Goal: Information Seeking & Learning: Check status

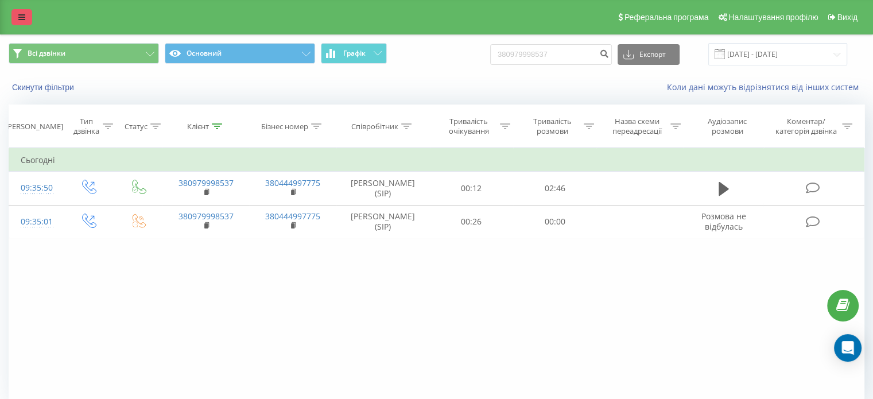
click at [18, 18] on icon at bounding box center [21, 17] width 7 height 8
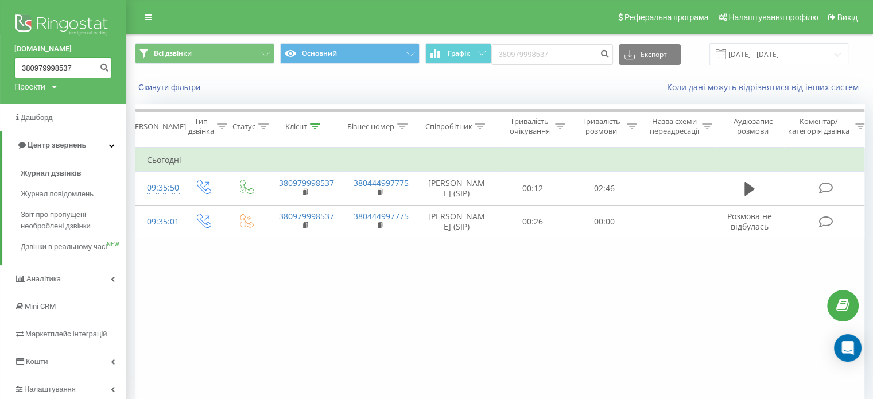
click at [32, 72] on input "380979998537" at bounding box center [63, 67] width 98 height 21
paste input "682463840"
type input "380682463840"
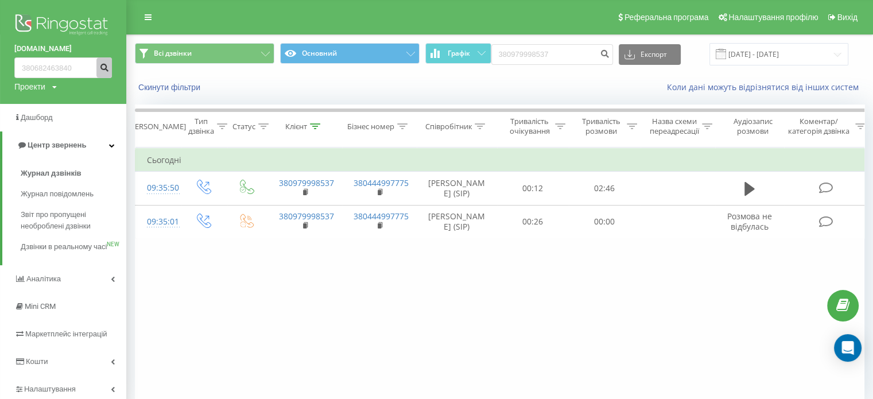
click at [100, 66] on icon "submit" at bounding box center [104, 66] width 10 height 7
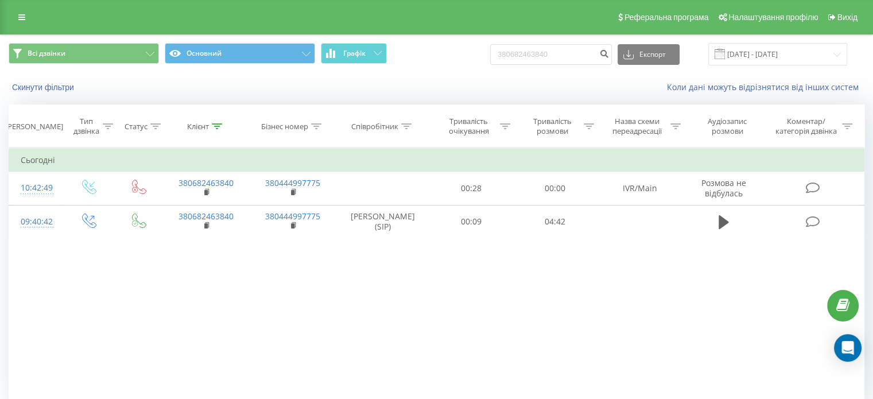
click at [10, 22] on div "Реферальна програма Налаштування профілю Вихід" at bounding box center [436, 17] width 873 height 34
click at [17, 17] on link at bounding box center [21, 17] width 21 height 16
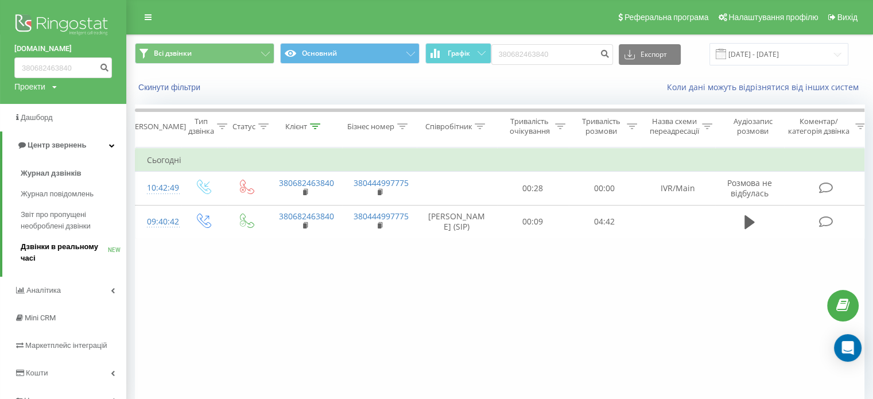
click at [70, 246] on span "Дзвінки в реальному часі" at bounding box center [64, 252] width 87 height 23
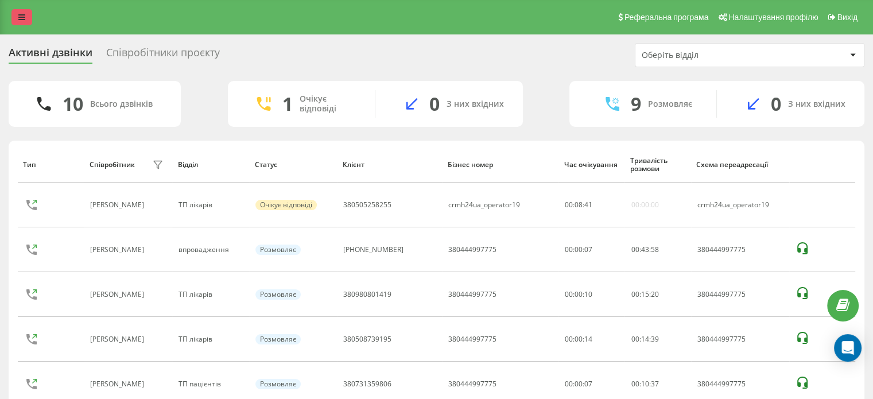
click at [25, 11] on link at bounding box center [21, 17] width 21 height 16
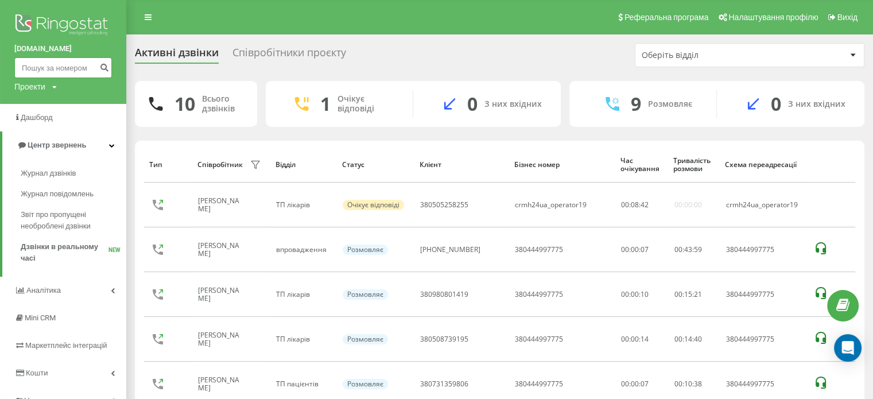
click at [57, 61] on input at bounding box center [63, 67] width 98 height 21
paste input "380506584327"
type input "380506584327"
click at [99, 69] on button "submit" at bounding box center [103, 67] width 15 height 21
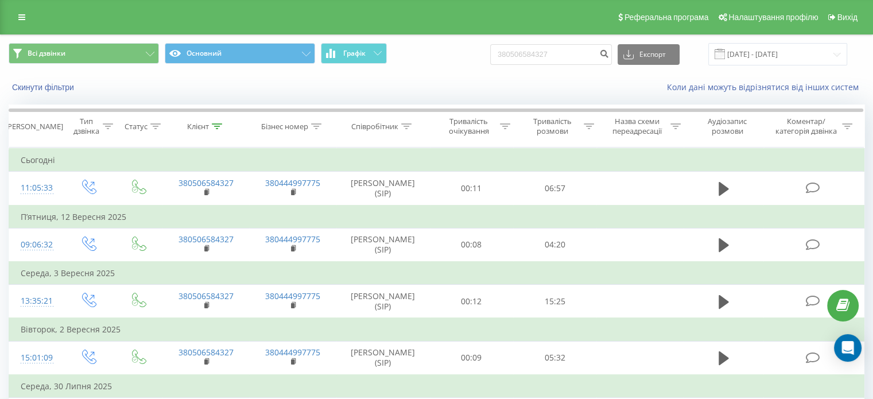
click at [7, 13] on div "Реферальна програма Налаштування профілю Вихід" at bounding box center [436, 17] width 873 height 34
click at [18, 22] on link at bounding box center [21, 17] width 21 height 16
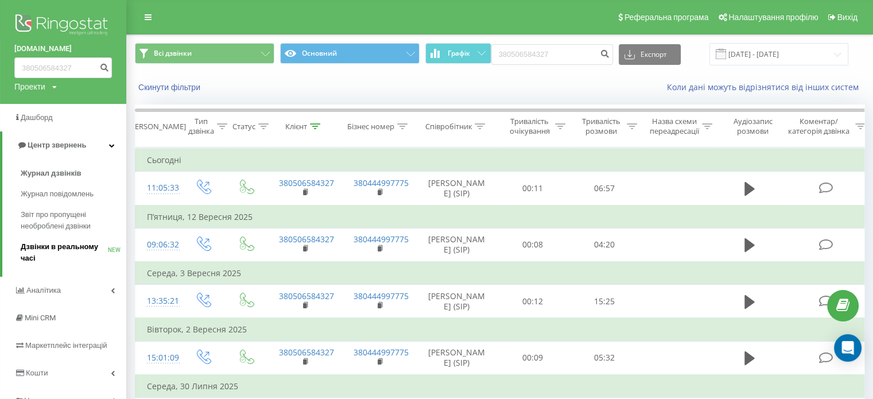
click at [41, 243] on span "Дзвінки в реальному часі" at bounding box center [64, 252] width 87 height 23
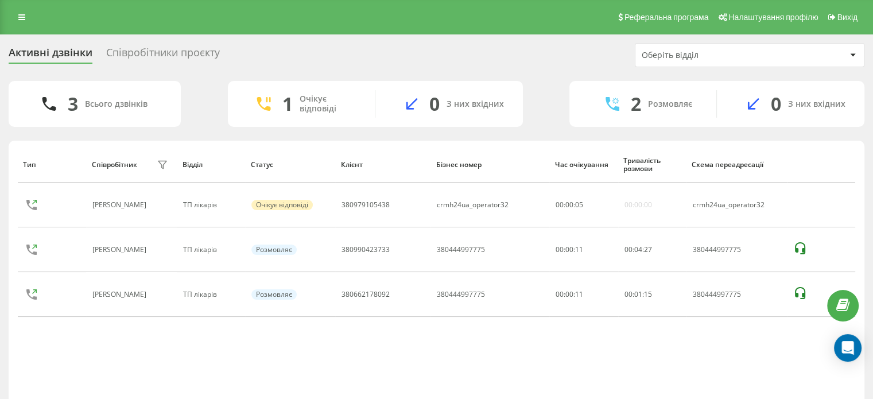
click at [20, 13] on link at bounding box center [21, 17] width 21 height 16
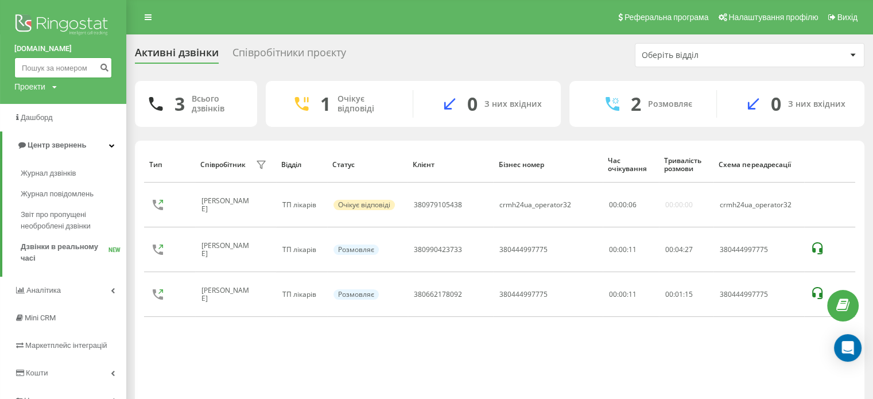
click at [34, 64] on input at bounding box center [63, 67] width 98 height 21
click at [34, 63] on input at bounding box center [63, 67] width 98 height 21
paste input "380662178092"
type input "380662178092"
click at [104, 65] on icon "submit" at bounding box center [104, 66] width 10 height 7
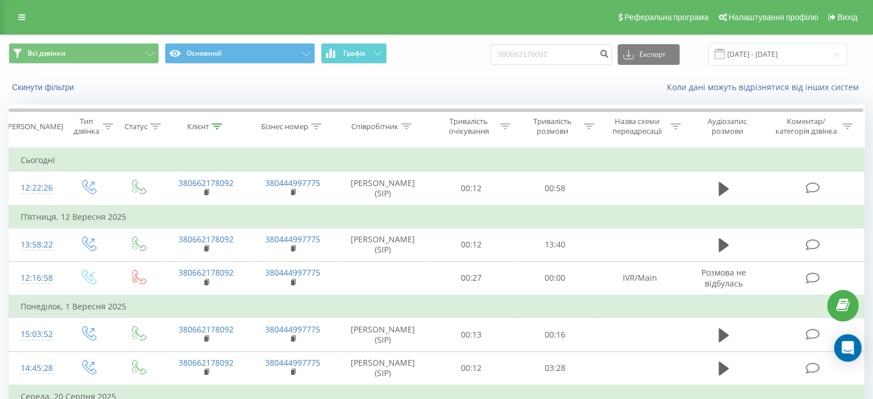
drag, startPoint x: 14, startPoint y: 17, endPoint x: 39, endPoint y: 42, distance: 35.3
click at [14, 17] on link at bounding box center [21, 17] width 21 height 16
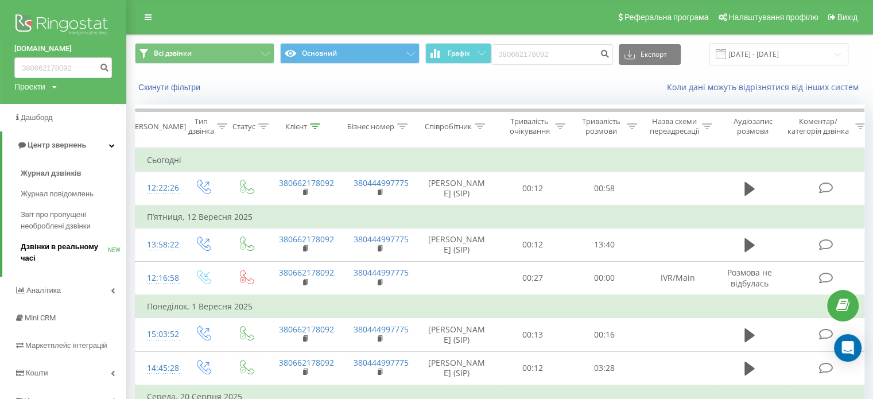
click at [48, 244] on span "Дзвінки в реальному часі" at bounding box center [64, 252] width 87 height 23
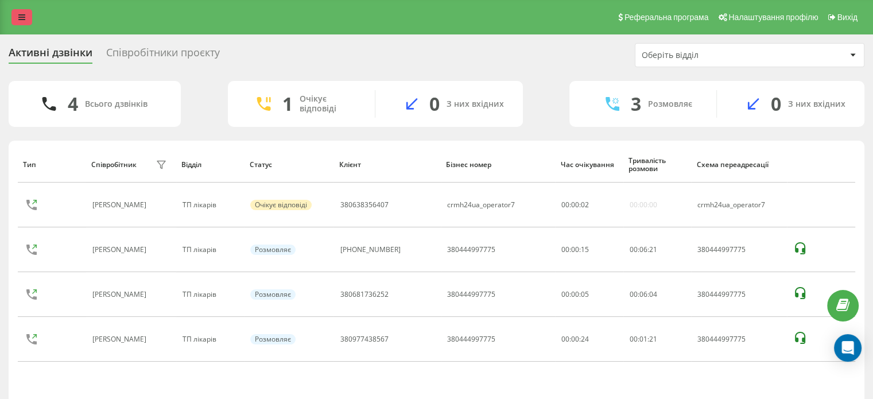
click at [20, 24] on link at bounding box center [21, 17] width 21 height 16
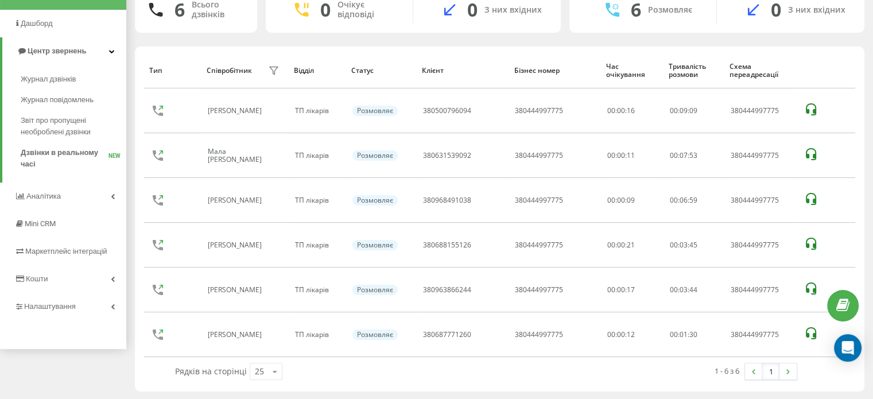
scroll to position [49, 0]
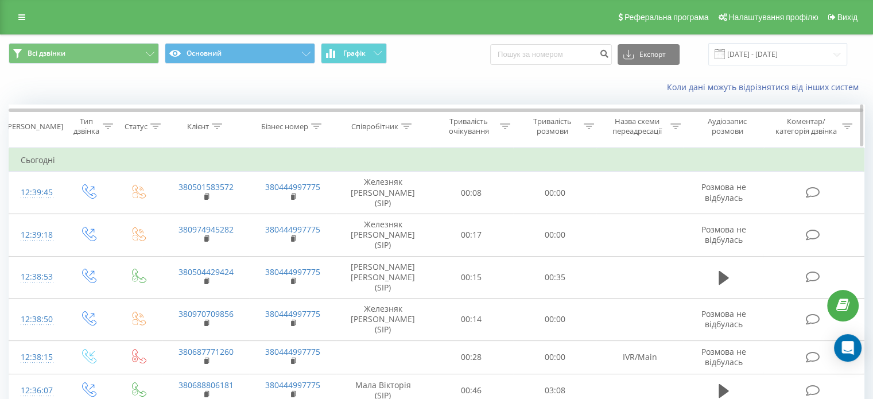
click at [412, 122] on div "Співробітник" at bounding box center [383, 127] width 94 height 10
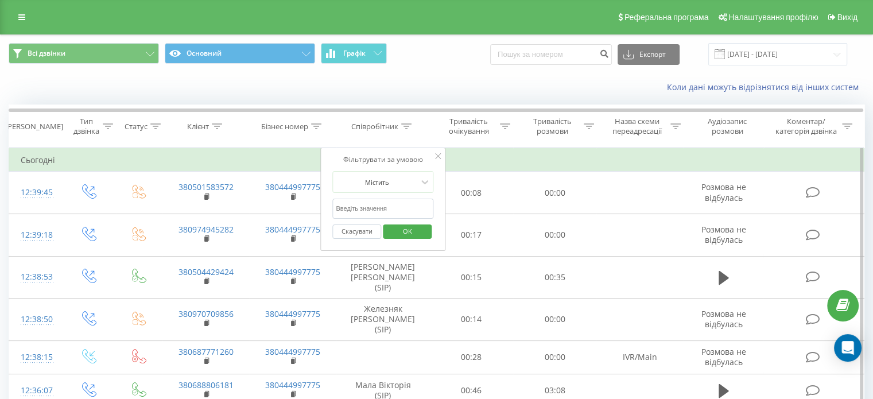
click at [370, 208] on input "text" at bounding box center [382, 209] width 101 height 20
type input "железняк"
click at [411, 229] on span "OK" at bounding box center [407, 231] width 32 height 18
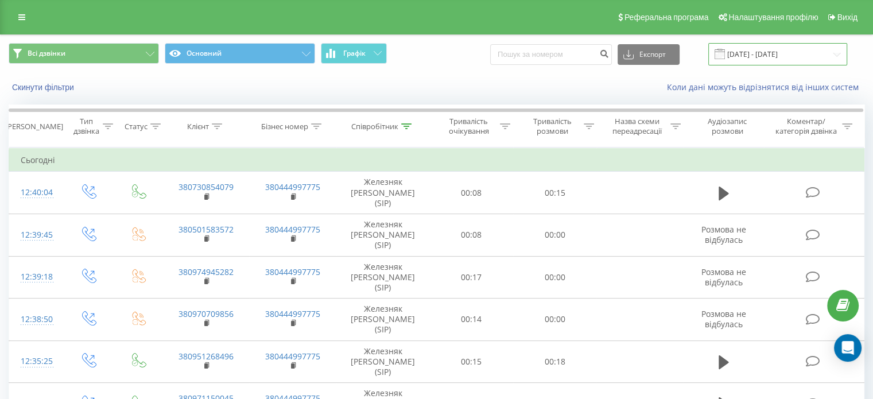
click at [770, 50] on input "19.08.2025 - 19.09.2025" at bounding box center [777, 54] width 139 height 22
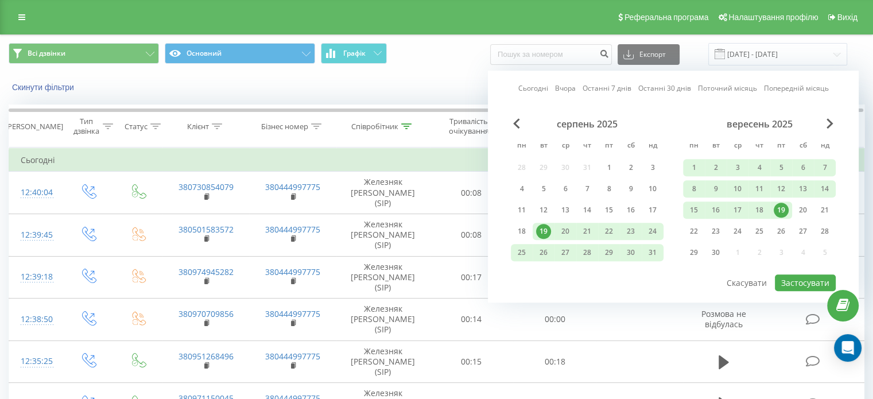
click at [780, 207] on div "19" at bounding box center [780, 210] width 15 height 15
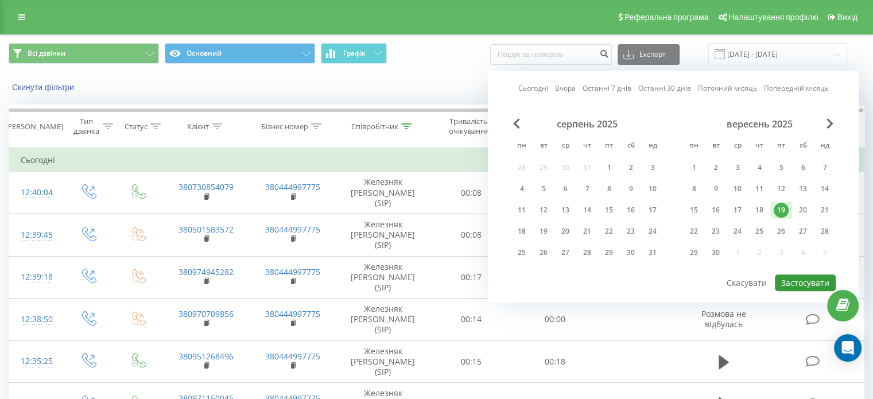
click at [814, 275] on button "Застосувати" at bounding box center [805, 282] width 61 height 17
type input "19.09.2025 - 19.09.2025"
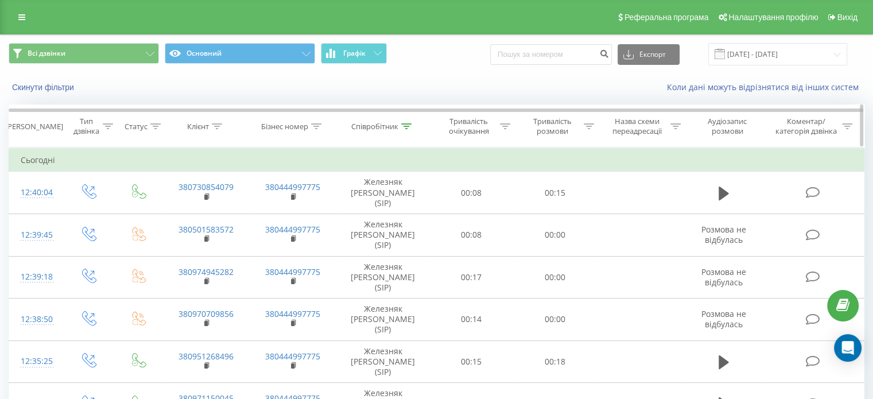
click at [408, 126] on icon at bounding box center [406, 126] width 10 height 6
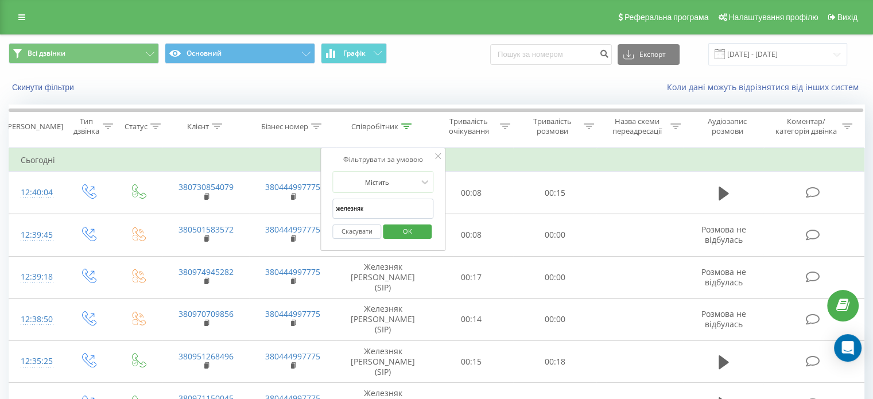
click at [374, 202] on input "железняк" at bounding box center [382, 209] width 101 height 20
click at [411, 224] on span "OK" at bounding box center [407, 231] width 32 height 18
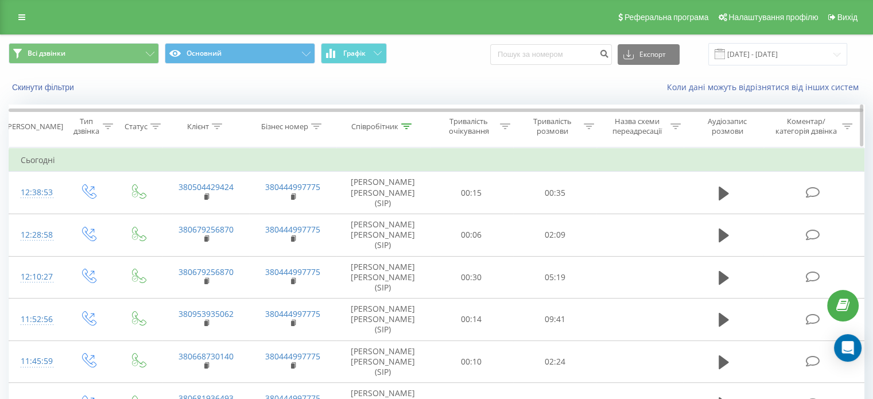
click at [409, 120] on th "Співробітник" at bounding box center [383, 126] width 94 height 42
click at [407, 124] on icon at bounding box center [406, 126] width 10 height 6
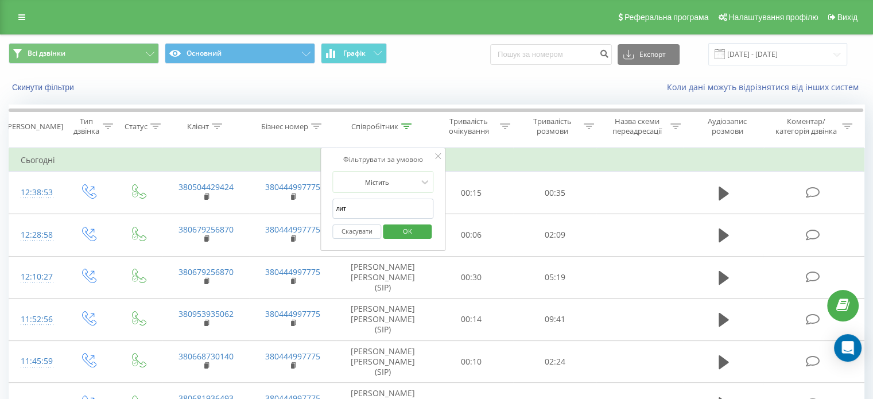
click at [361, 211] on input "лит" at bounding box center [382, 209] width 101 height 20
click at [410, 234] on span "OK" at bounding box center [407, 231] width 32 height 18
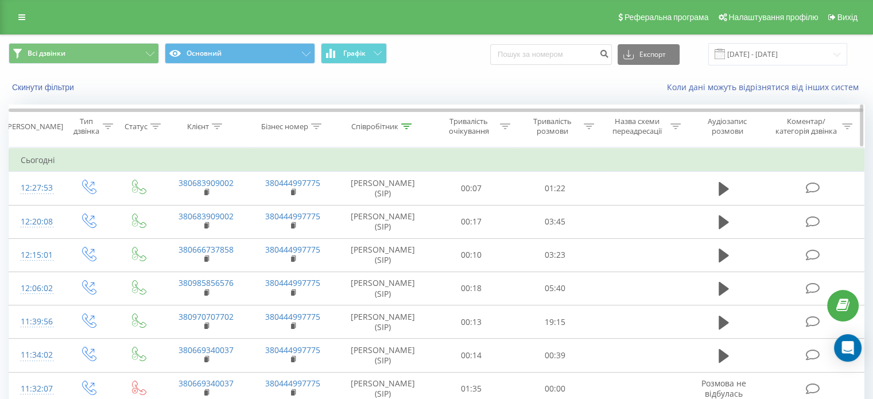
click at [413, 124] on div "Співробітник" at bounding box center [383, 127] width 94 height 10
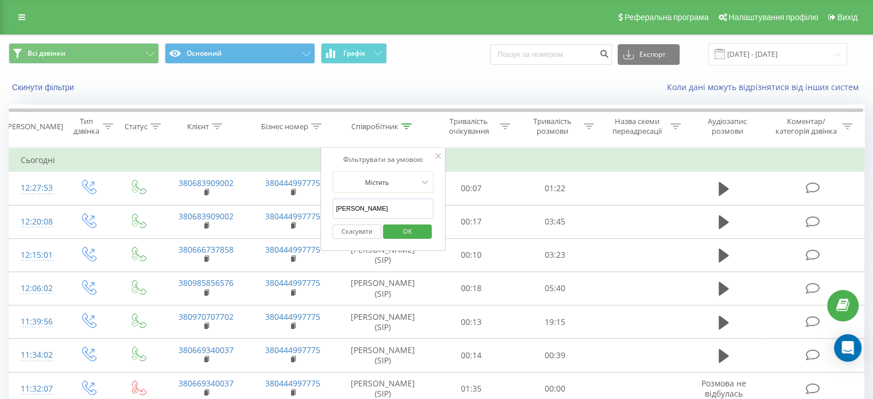
click at [375, 199] on input "степанян" at bounding box center [382, 209] width 101 height 20
type input "железняк"
click at [407, 229] on span "OK" at bounding box center [407, 231] width 32 height 18
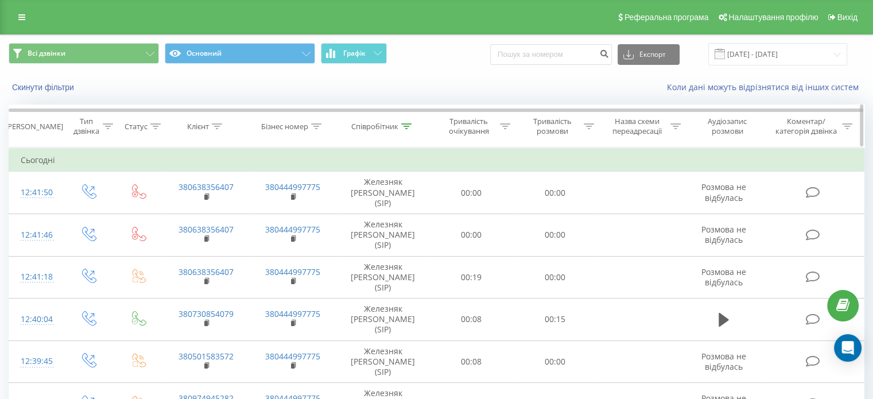
click at [409, 125] on icon at bounding box center [406, 126] width 10 height 6
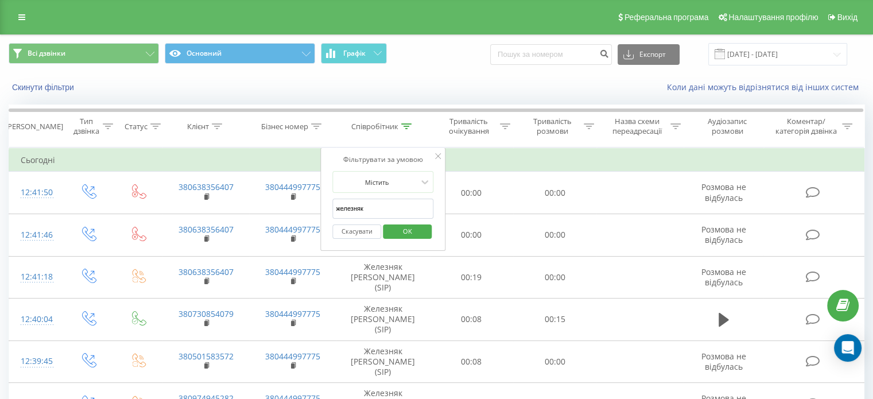
click at [408, 229] on span "OK" at bounding box center [407, 231] width 32 height 18
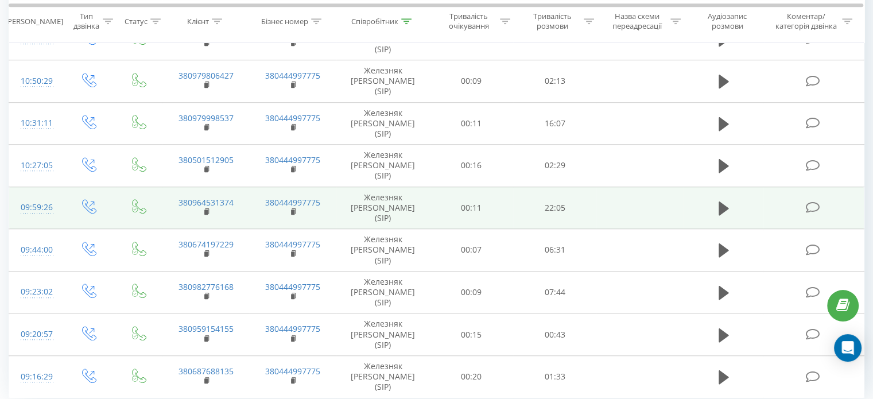
scroll to position [867, 0]
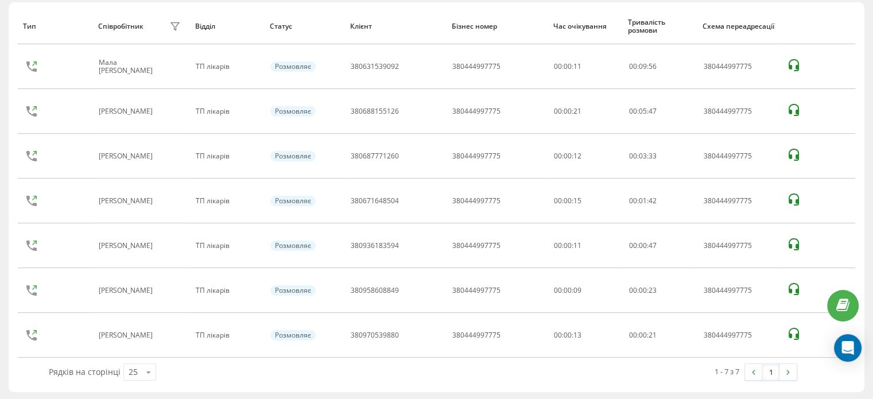
scroll to position [81, 0]
